Goal: Information Seeking & Learning: Compare options

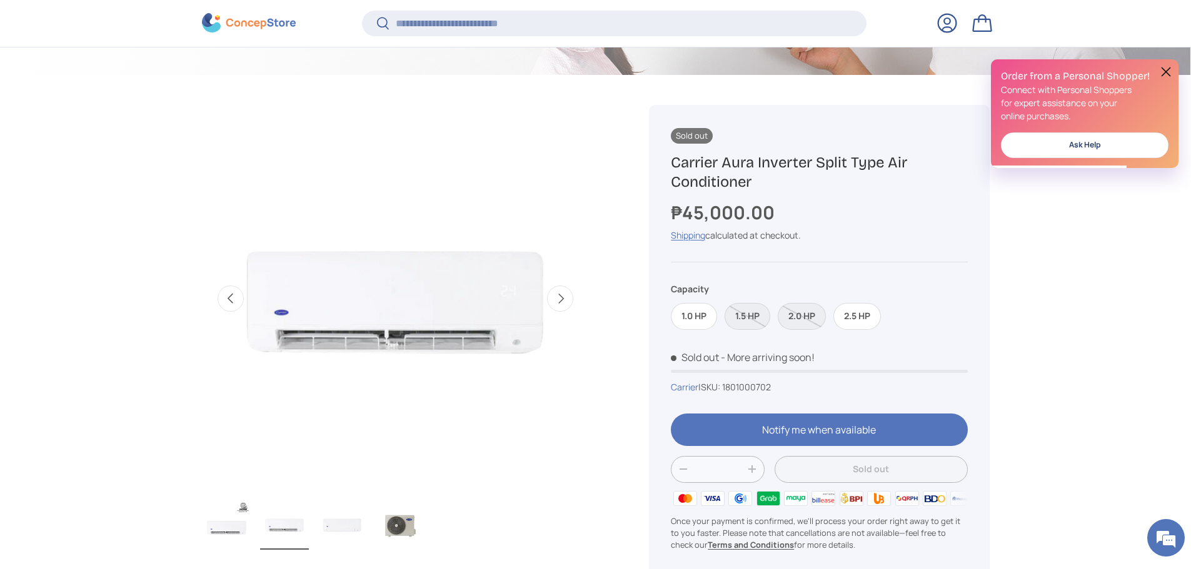
scroll to position [435, 0]
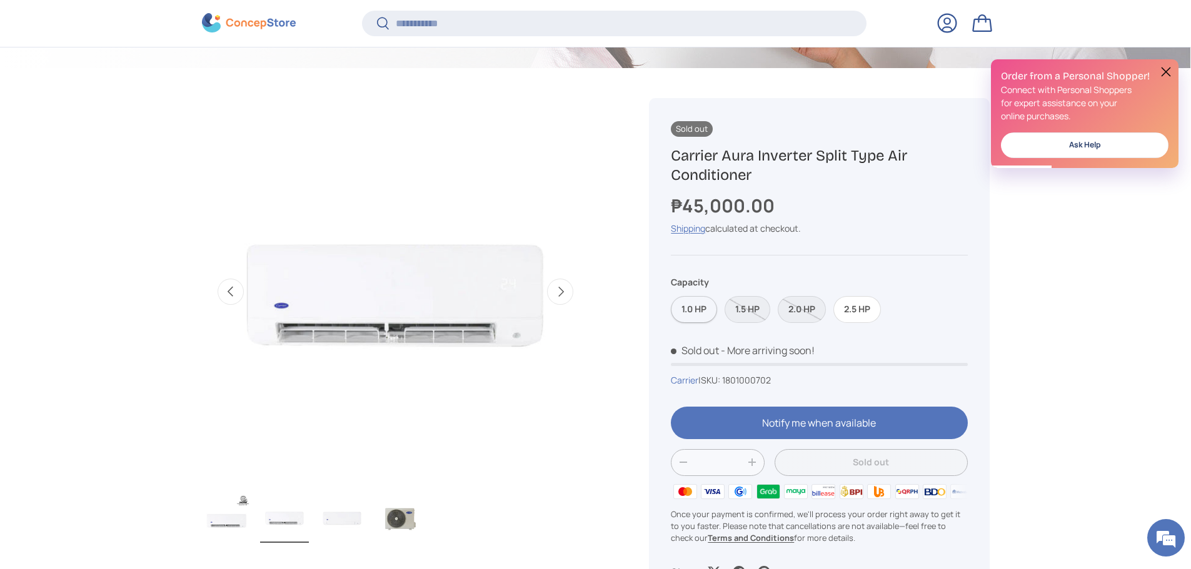
click at [685, 312] on label "1.0 HP" at bounding box center [694, 309] width 46 height 27
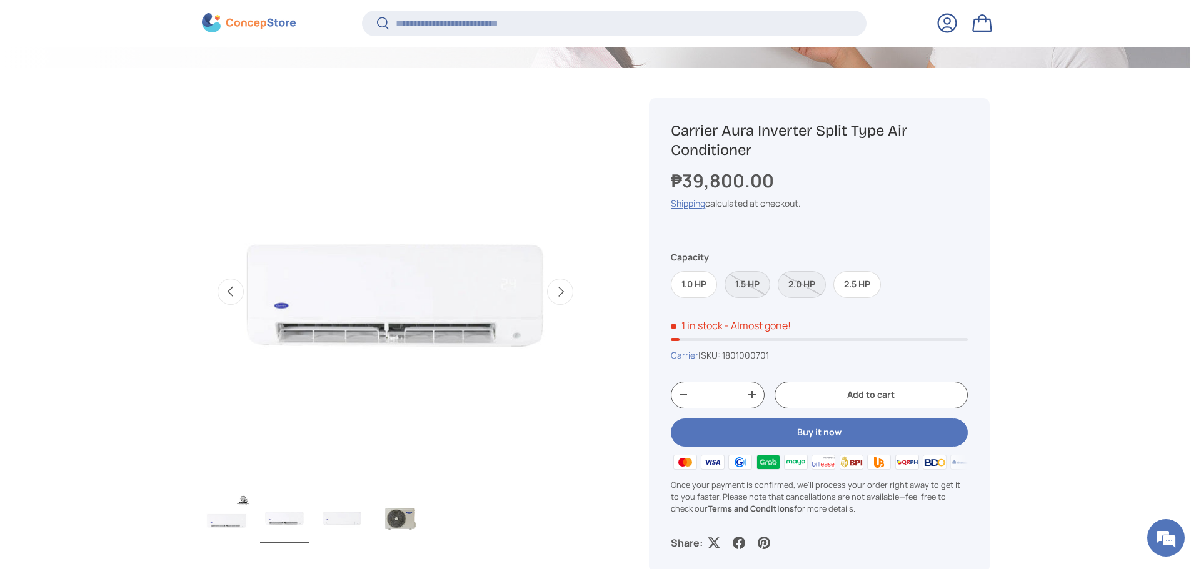
click at [747, 284] on label "1.5 HP" at bounding box center [747, 284] width 46 height 27
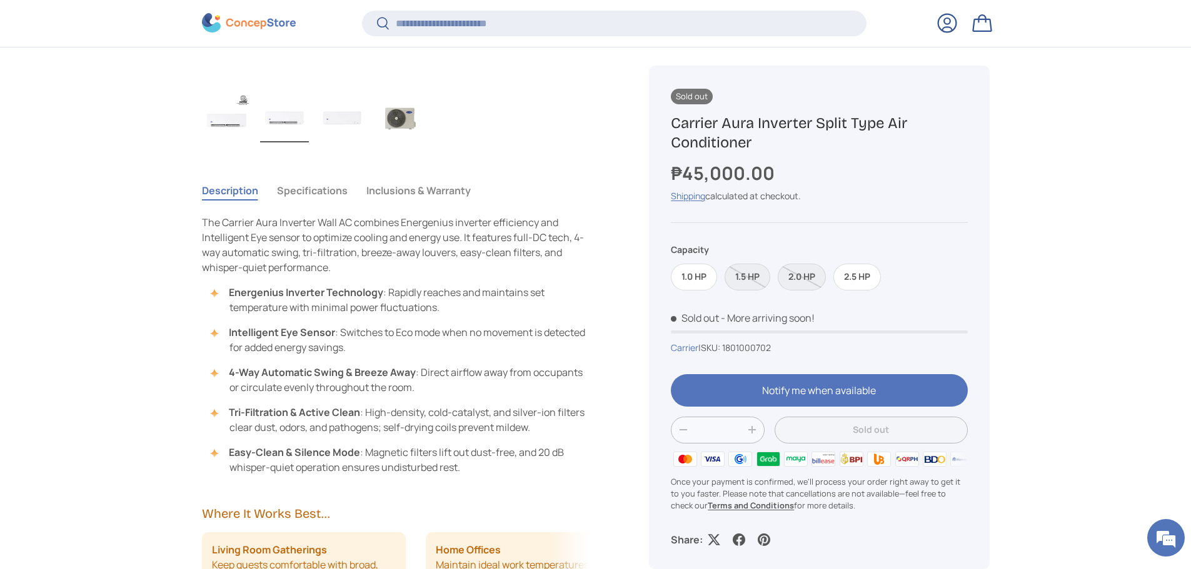
scroll to position [872, 0]
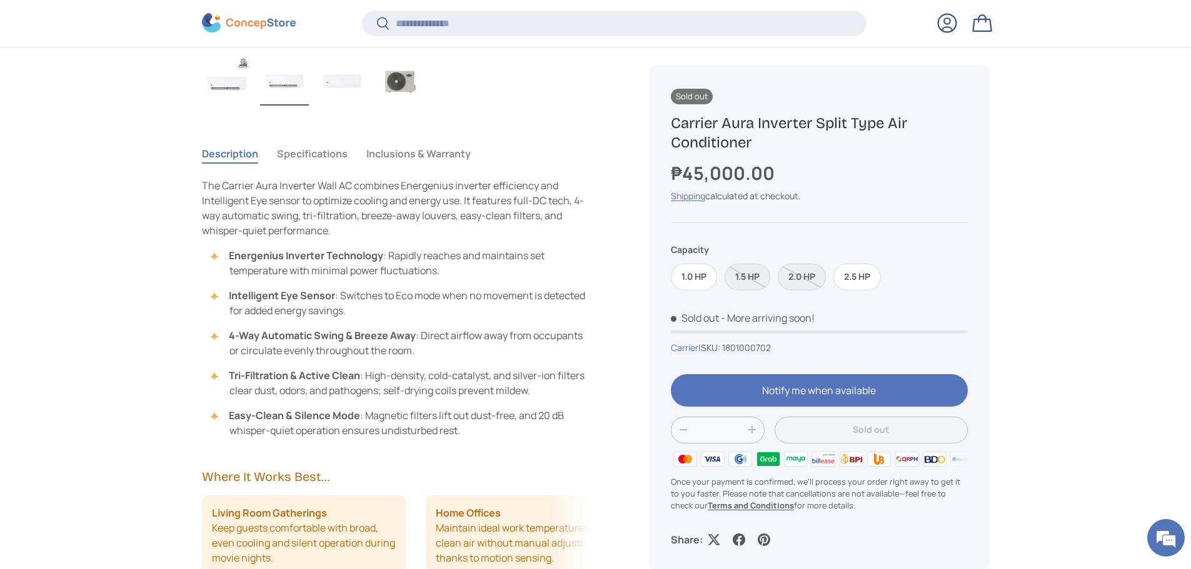
click at [319, 155] on button "Specifications" at bounding box center [312, 153] width 71 height 29
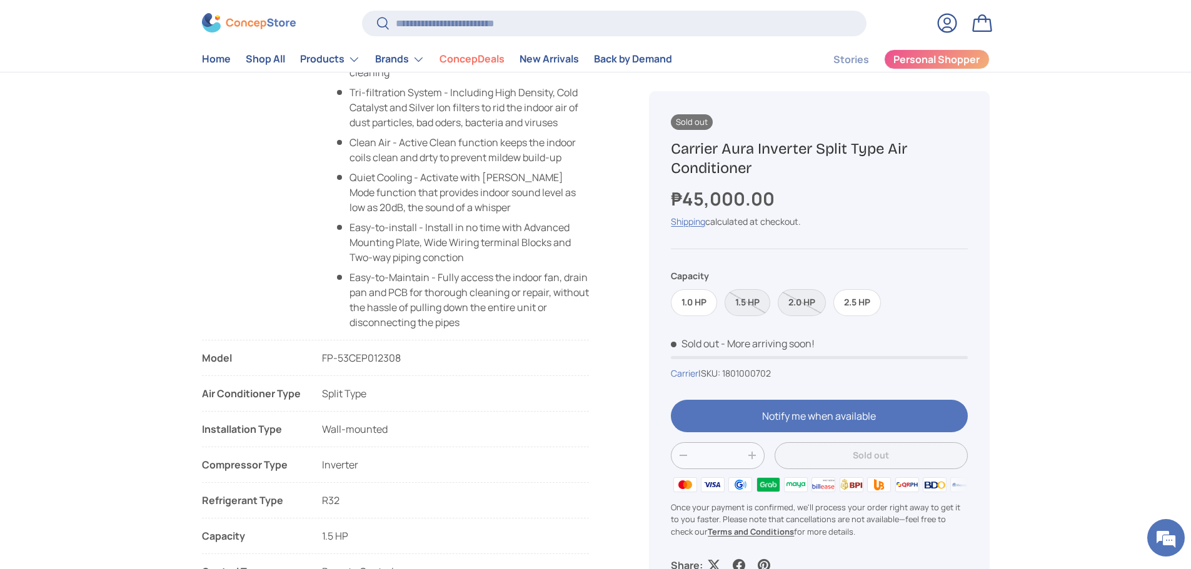
scroll to position [1125, 0]
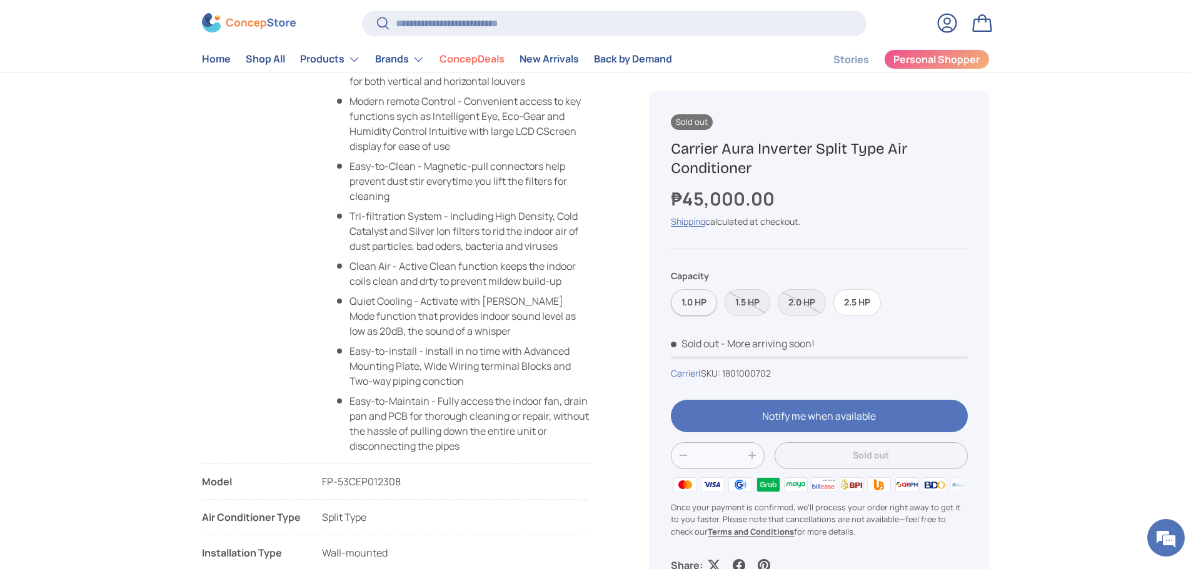
click at [691, 306] on label "1.0 HP" at bounding box center [694, 302] width 46 height 27
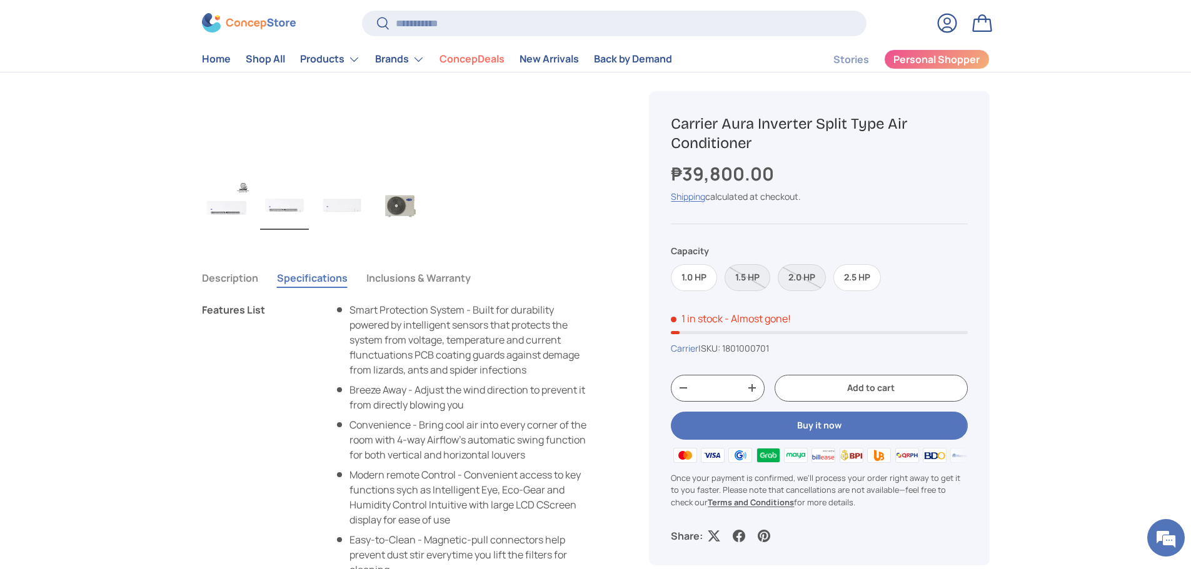
scroll to position [750, 0]
click at [693, 274] on label "1.0 HP" at bounding box center [694, 277] width 46 height 27
click at [855, 279] on label "2.5 HP" at bounding box center [856, 277] width 47 height 27
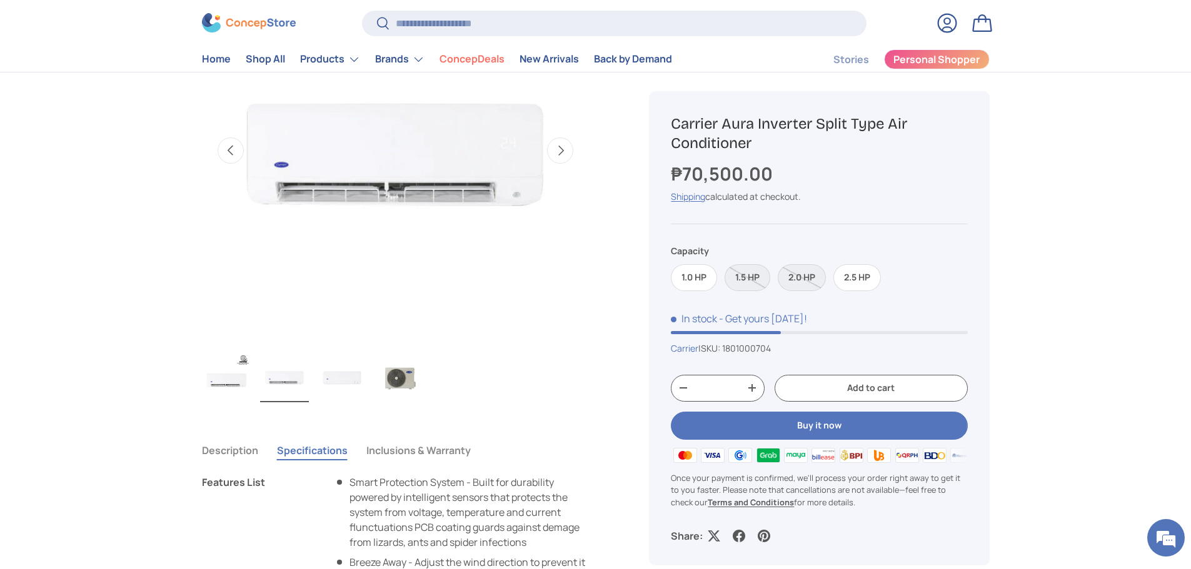
scroll to position [562, 0]
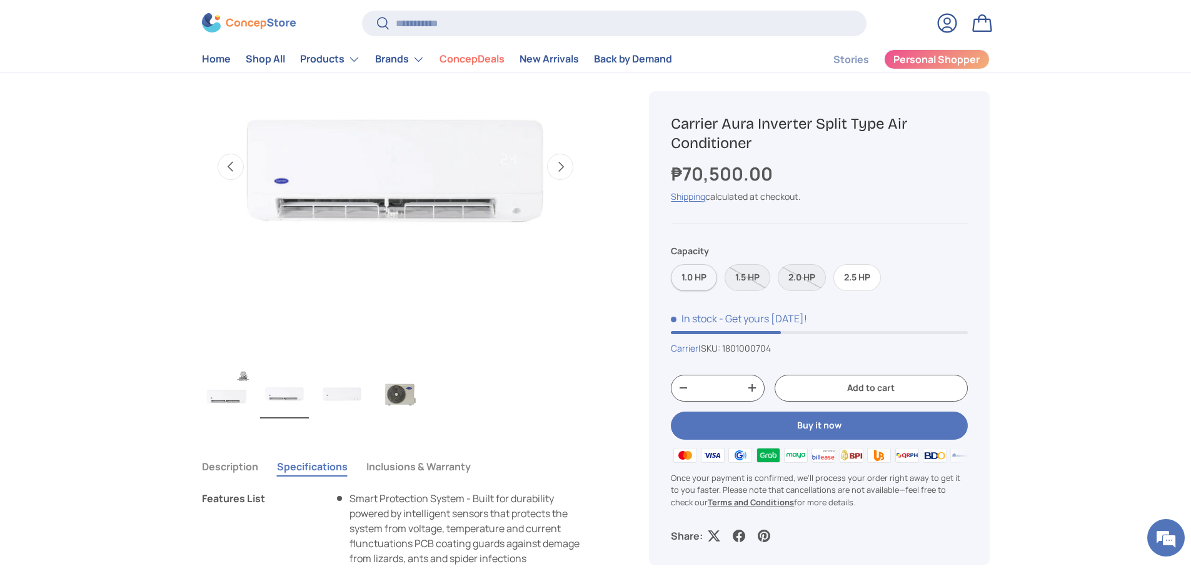
click at [693, 278] on label "1.0 HP" at bounding box center [694, 277] width 46 height 27
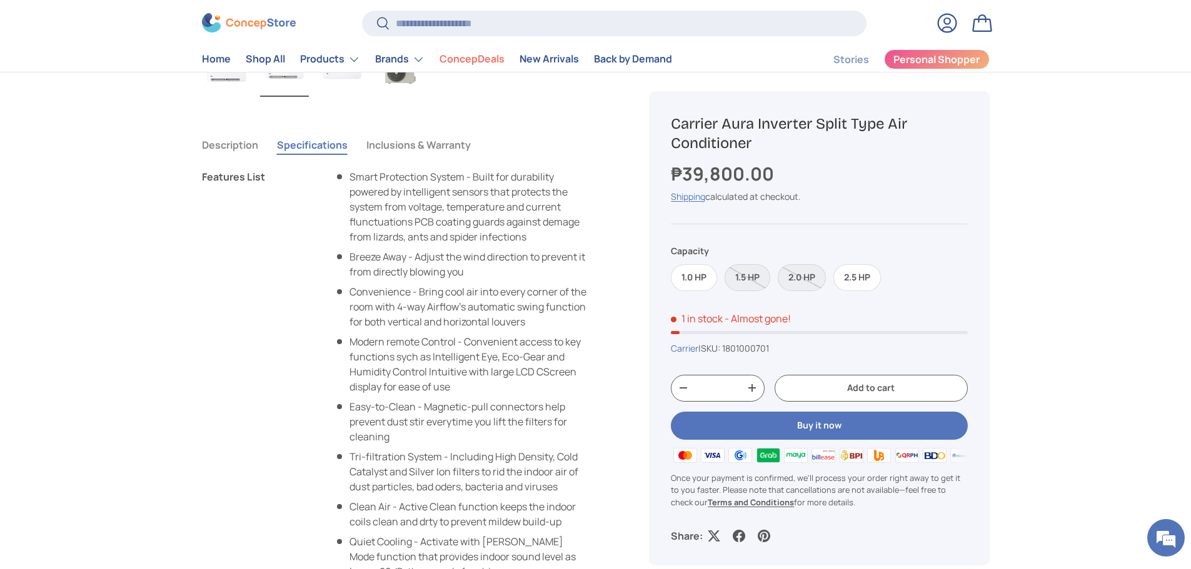
scroll to position [812, 0]
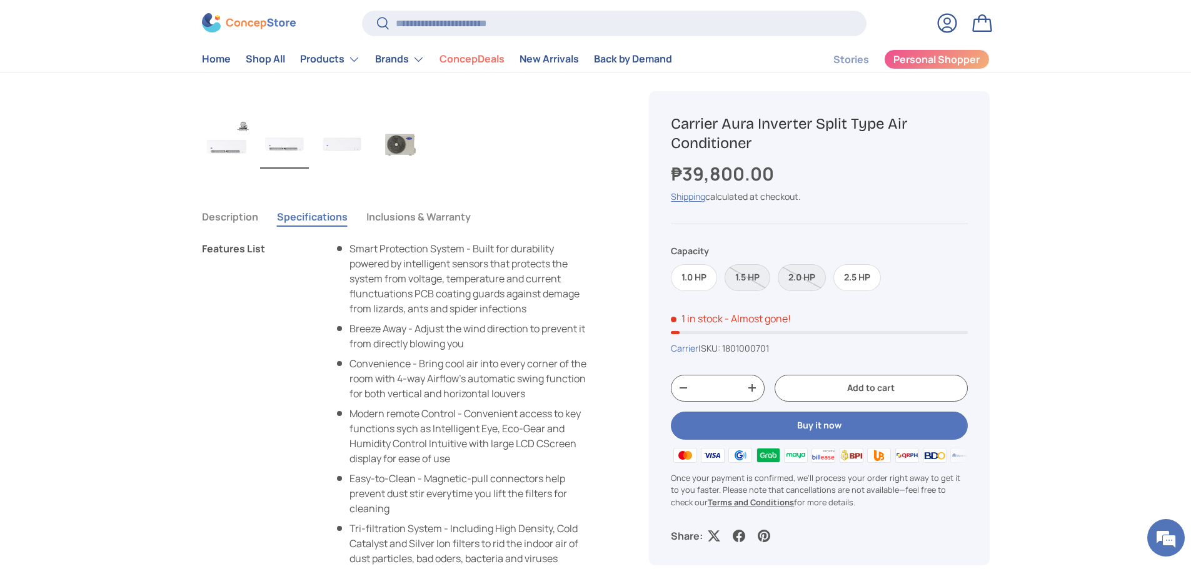
click at [228, 222] on button "Description" at bounding box center [230, 216] width 56 height 29
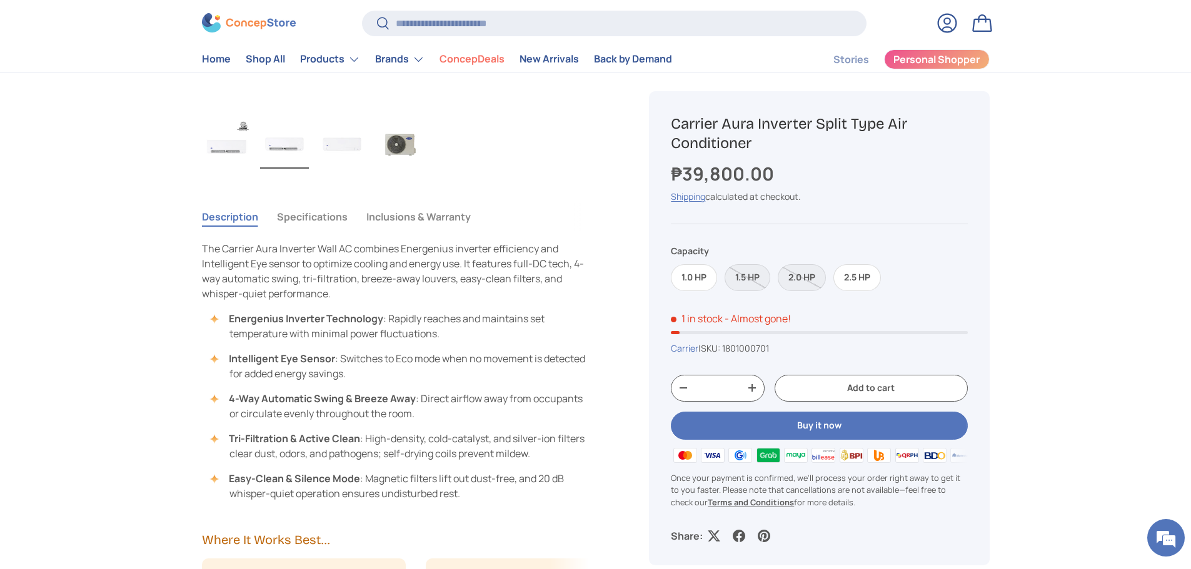
click at [314, 218] on button "Specifications" at bounding box center [312, 216] width 71 height 29
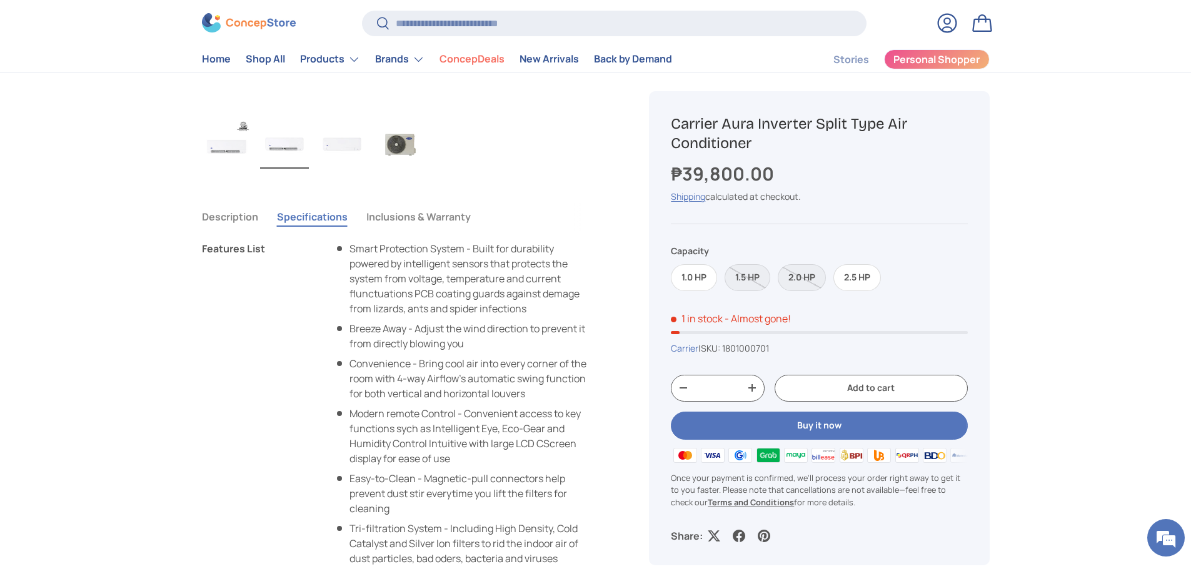
click at [230, 215] on button "Description" at bounding box center [230, 216] width 56 height 29
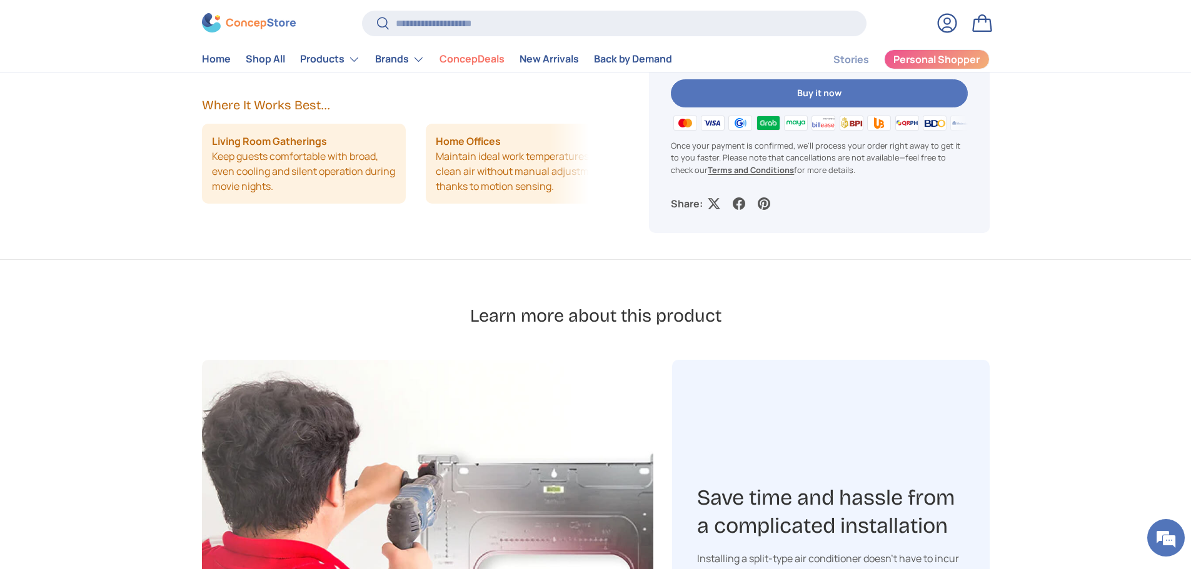
scroll to position [750, 0]
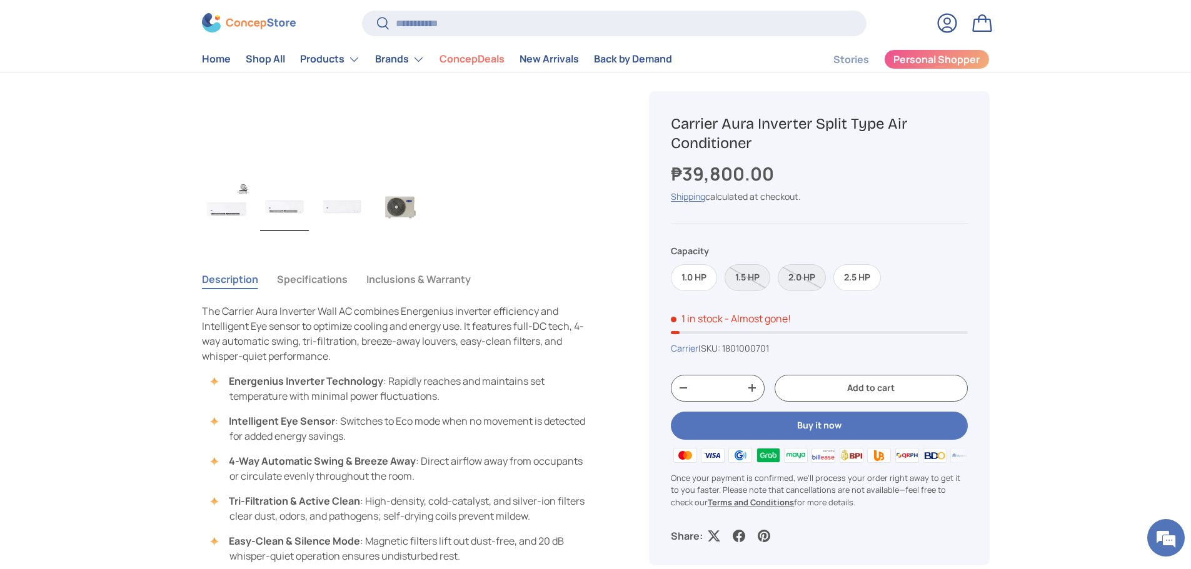
click at [272, 210] on img "Gallery Viewer" at bounding box center [284, 206] width 49 height 50
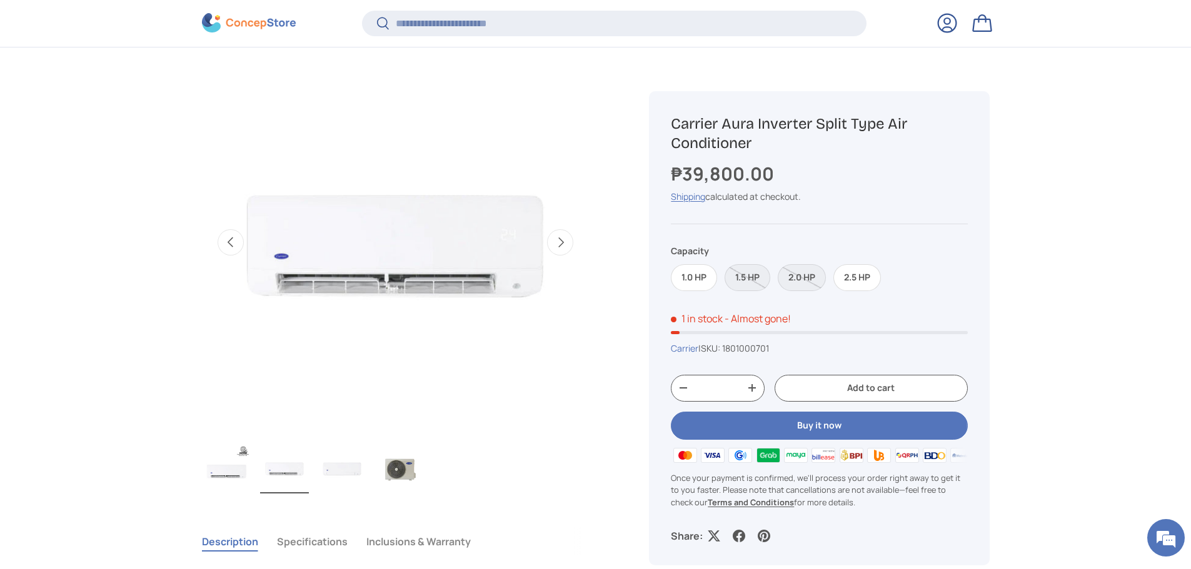
scroll to position [497, 0]
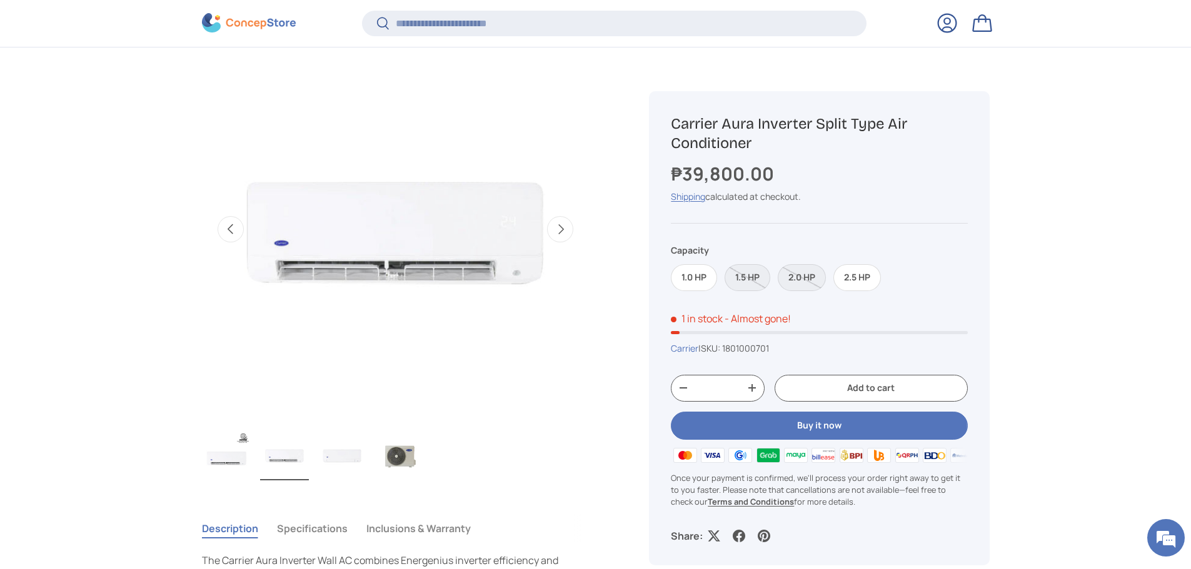
click at [563, 224] on button "Next" at bounding box center [560, 229] width 26 height 26
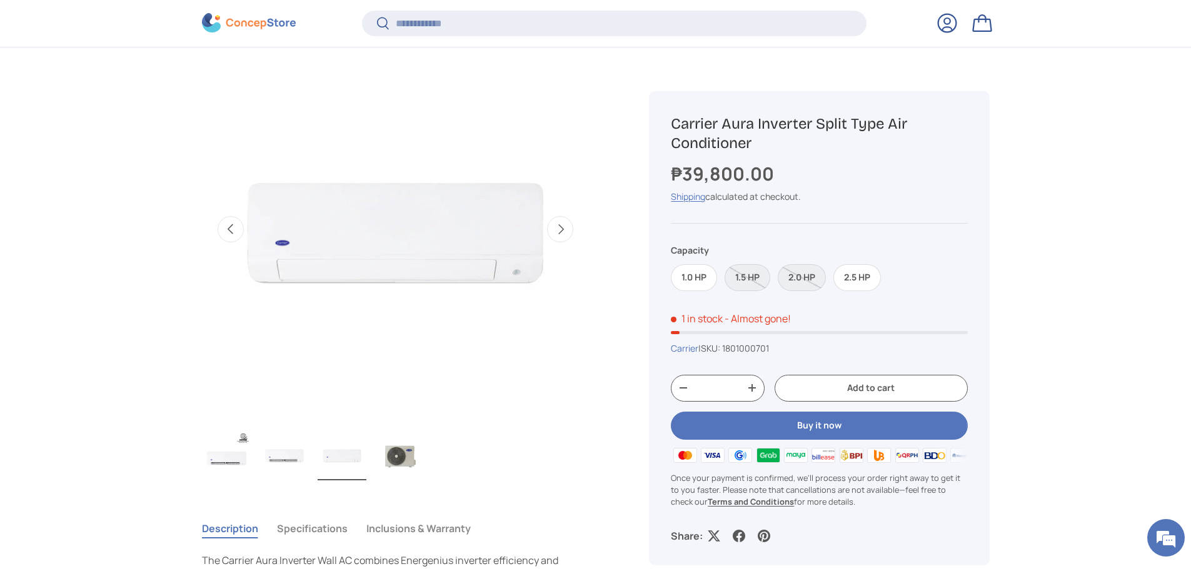
click at [563, 224] on button "Next" at bounding box center [560, 229] width 26 height 26
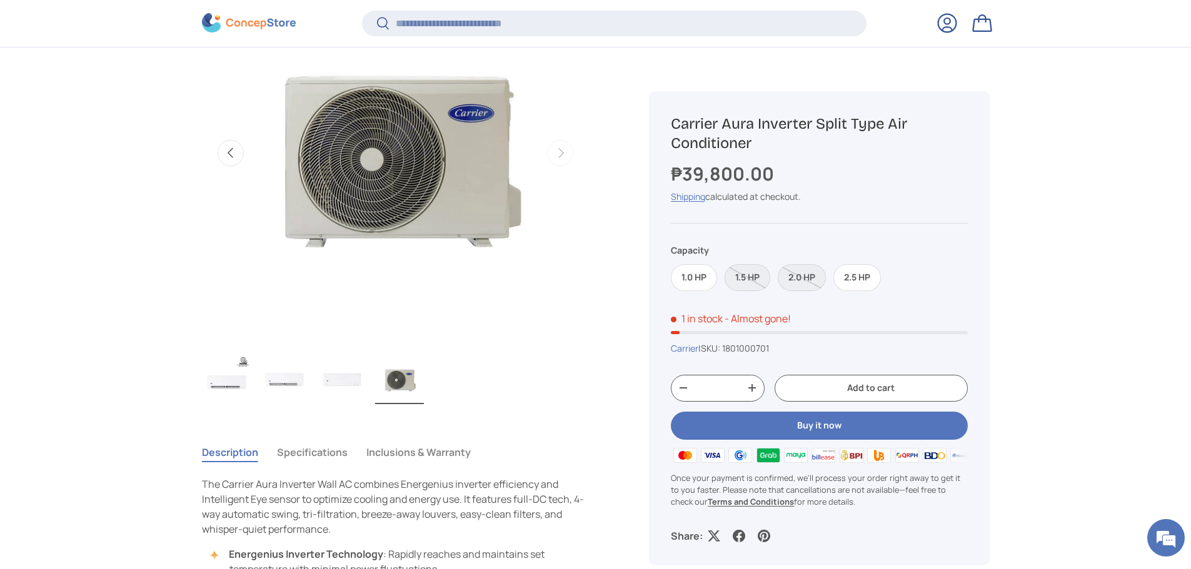
scroll to position [810, 0]
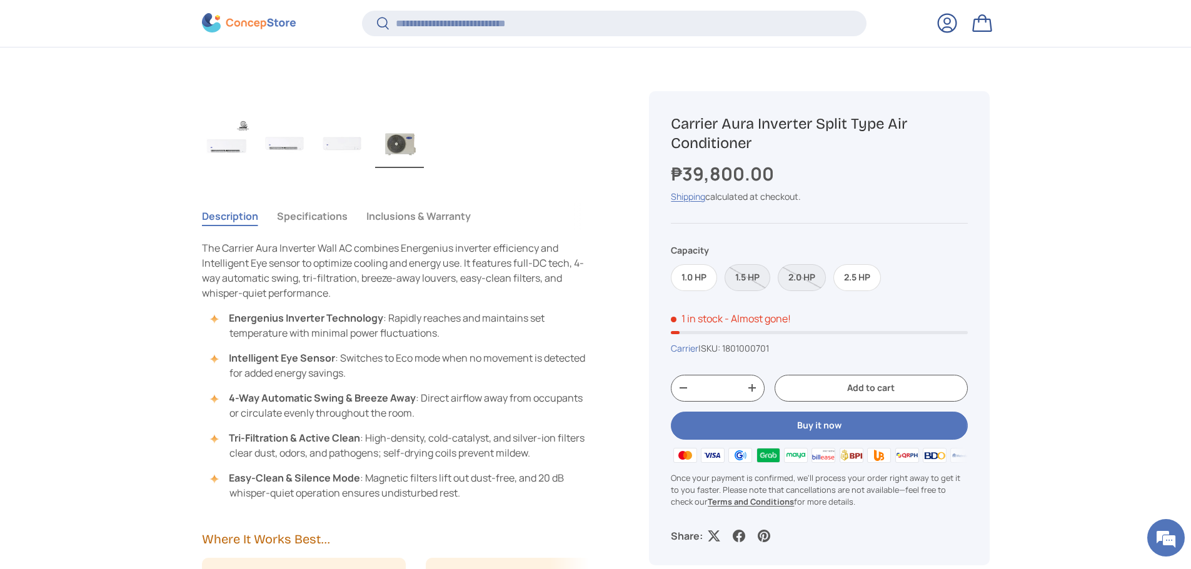
click at [318, 218] on button "Specifications" at bounding box center [312, 216] width 71 height 29
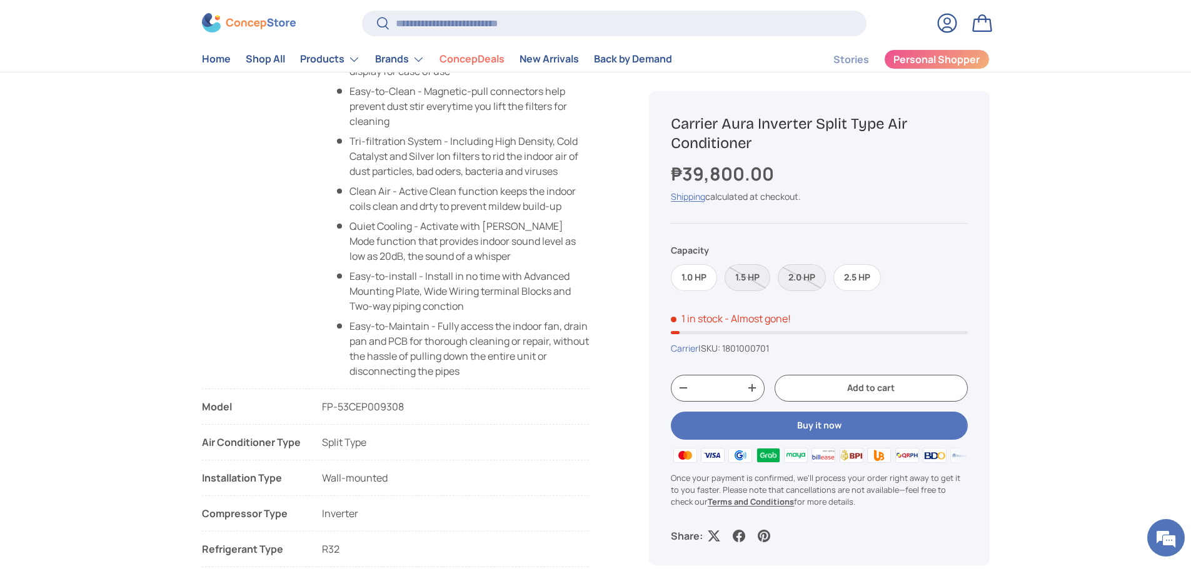
scroll to position [1125, 0]
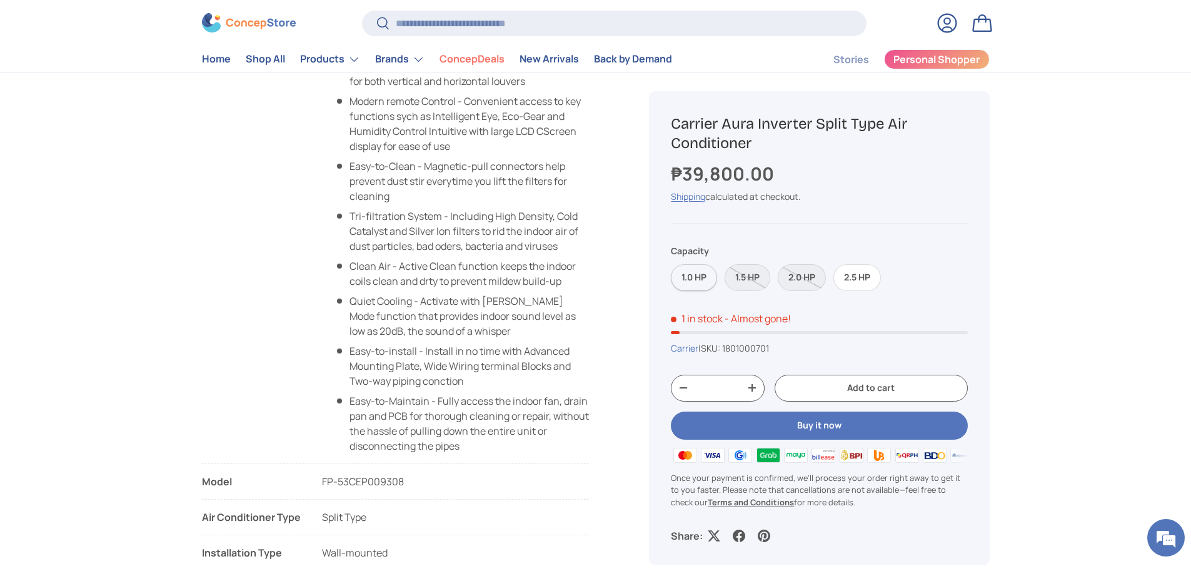
click at [707, 279] on label "1.0 HP" at bounding box center [694, 277] width 46 height 27
click at [743, 276] on label "1.5 HP" at bounding box center [747, 277] width 46 height 27
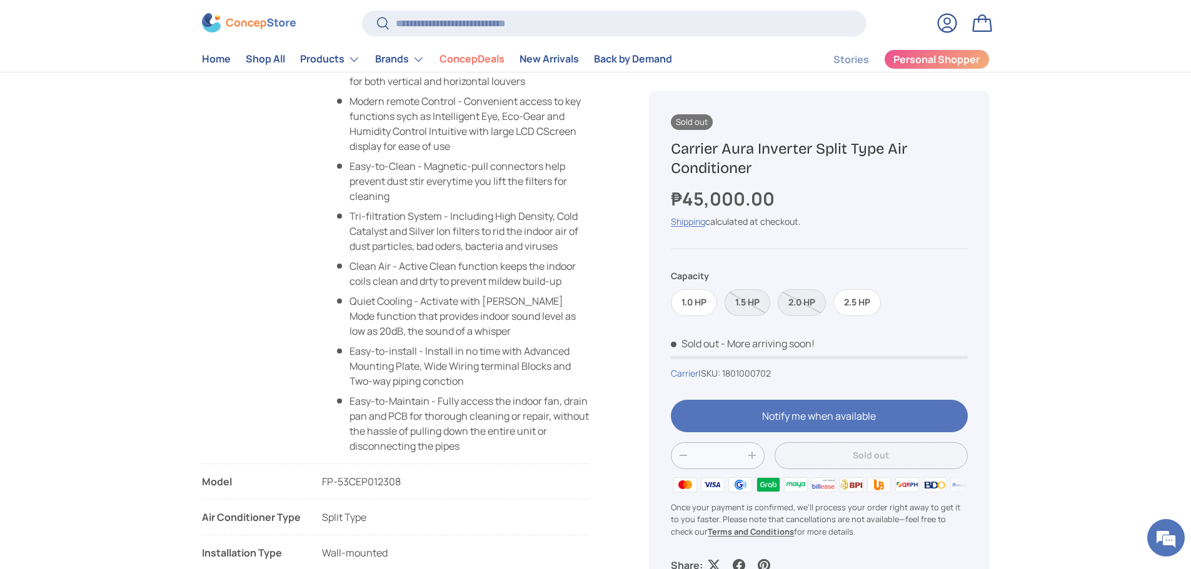
scroll to position [0, 394]
click at [706, 306] on label "1.0 HP" at bounding box center [694, 302] width 46 height 27
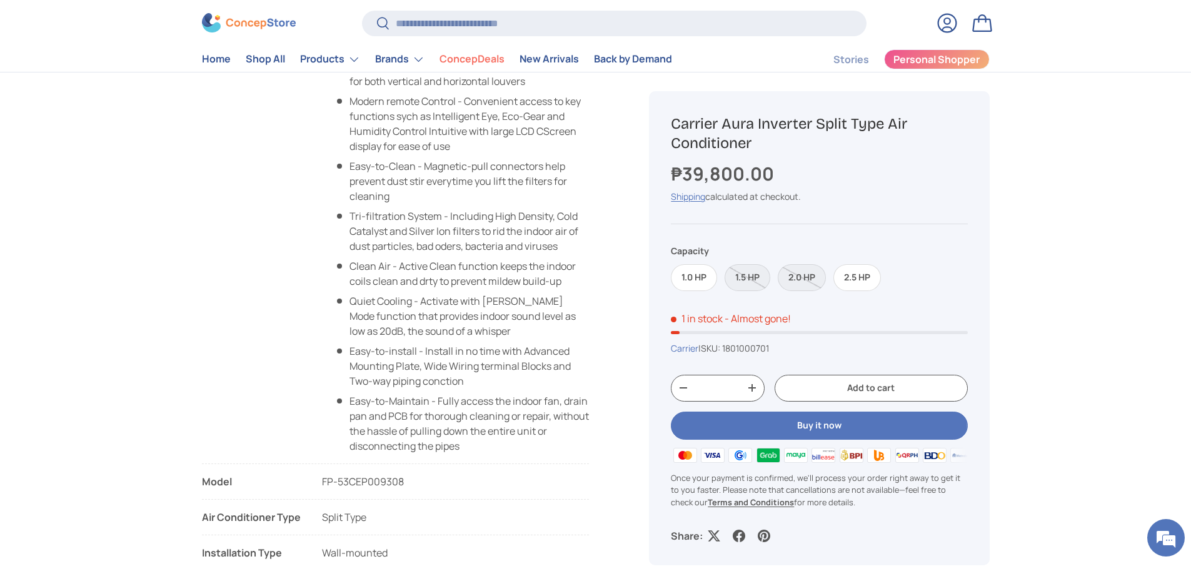
click at [381, 482] on span "FP-53CEP009308" at bounding box center [363, 482] width 82 height 14
click at [758, 278] on label "1.5 HP" at bounding box center [747, 277] width 46 height 27
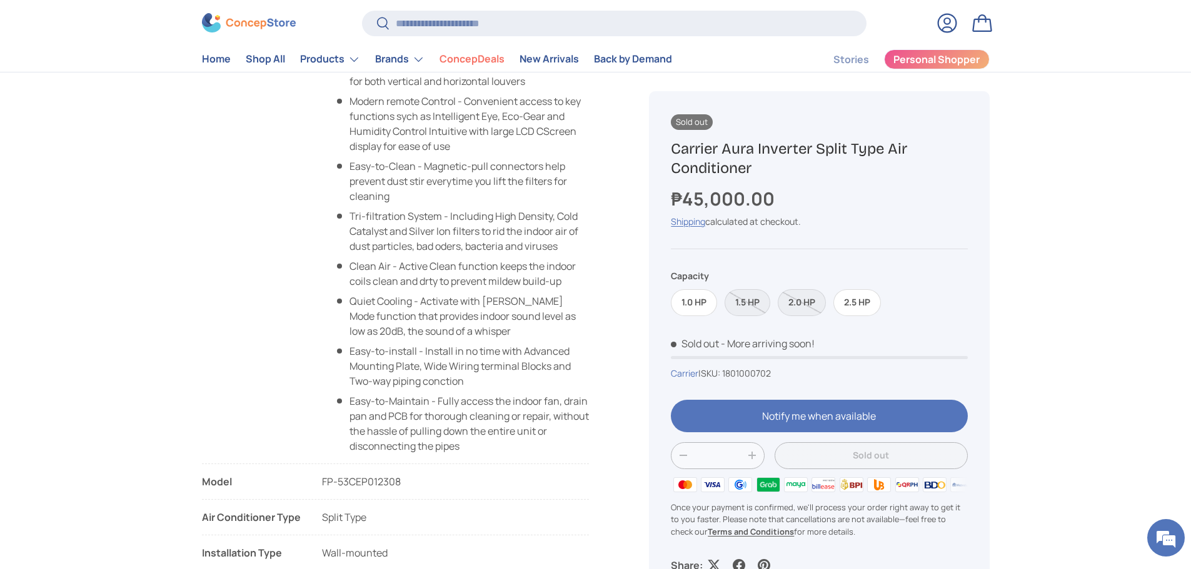
click at [346, 479] on span "FP-53CEP012308" at bounding box center [361, 482] width 79 height 14
drag, startPoint x: 346, startPoint y: 479, endPoint x: 334, endPoint y: 478, distance: 11.9
click at [334, 478] on span "FP-53CEP012308" at bounding box center [361, 482] width 79 height 14
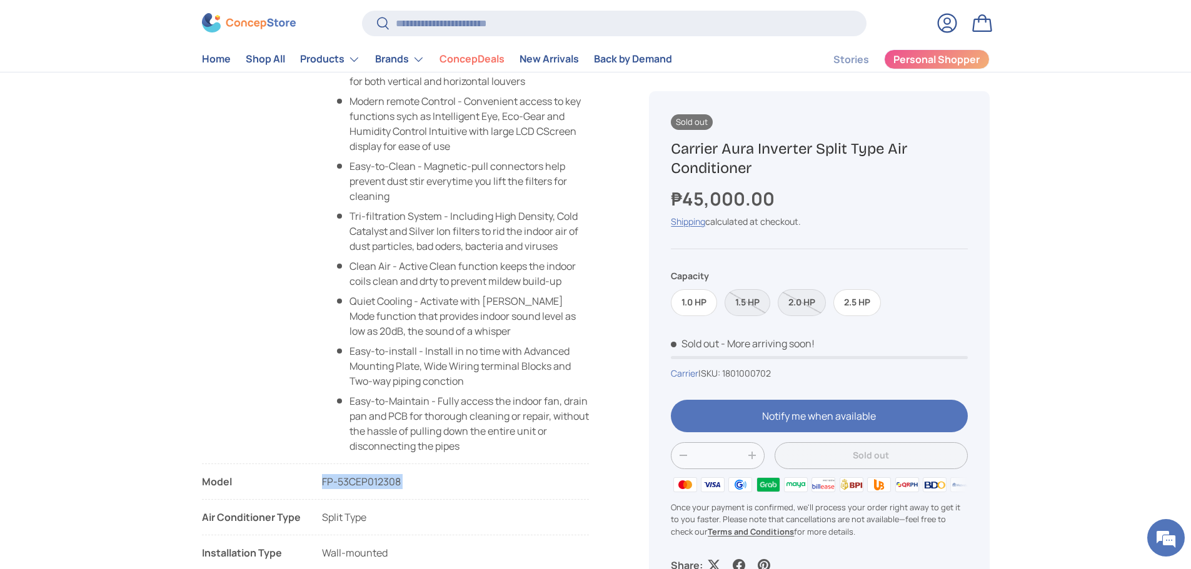
click at [334, 478] on span "FP-53CEP012308" at bounding box center [361, 482] width 79 height 14
